Goal: Browse casually

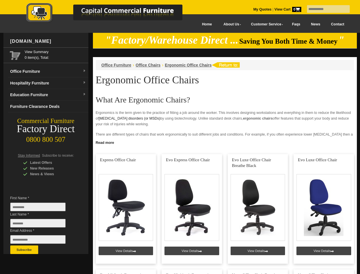
click at [325, 9] on input "text" at bounding box center [328, 9] width 43 height 8
click at [42, 225] on input "Last Name *" at bounding box center [37, 223] width 55 height 9
click at [24, 250] on button "Subscribe" at bounding box center [24, 249] width 28 height 9
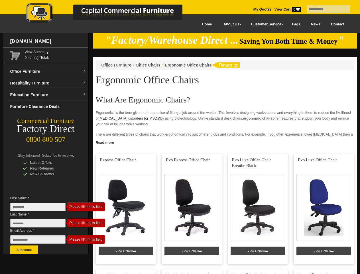
click at [225, 142] on link "Read more" at bounding box center [225, 141] width 264 height 7
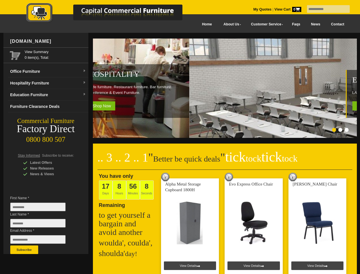
click at [325, 9] on input "text" at bounding box center [328, 9] width 43 height 8
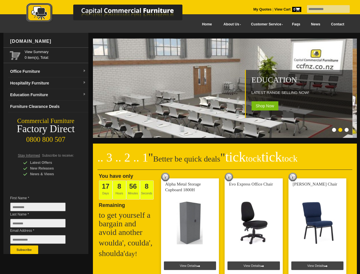
click at [42, 225] on input "Last Name *" at bounding box center [37, 223] width 55 height 9
click at [24, 250] on button "Subscribe" at bounding box center [24, 249] width 28 height 9
click at [218, 131] on ol at bounding box center [217, 131] width 267 height 6
